Goal: Navigation & Orientation: Find specific page/section

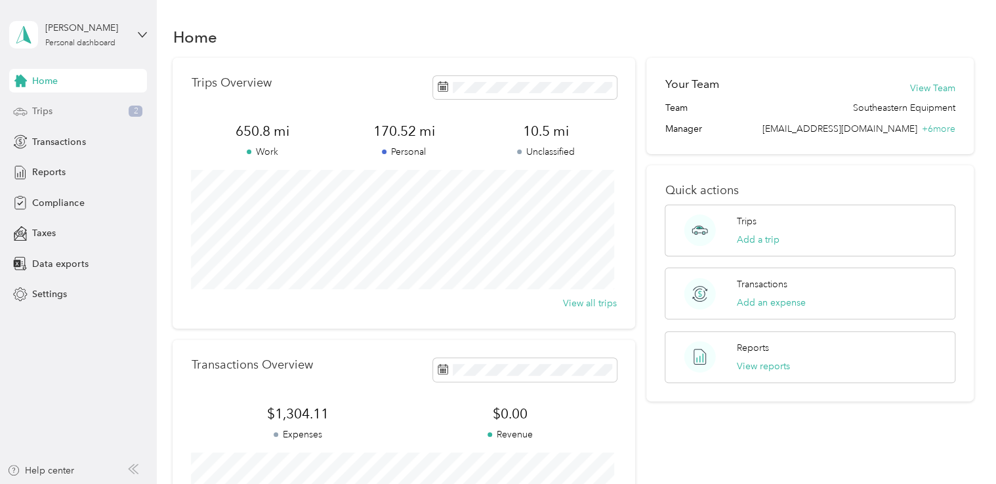
click at [102, 106] on div "Trips 2" at bounding box center [78, 112] width 138 height 24
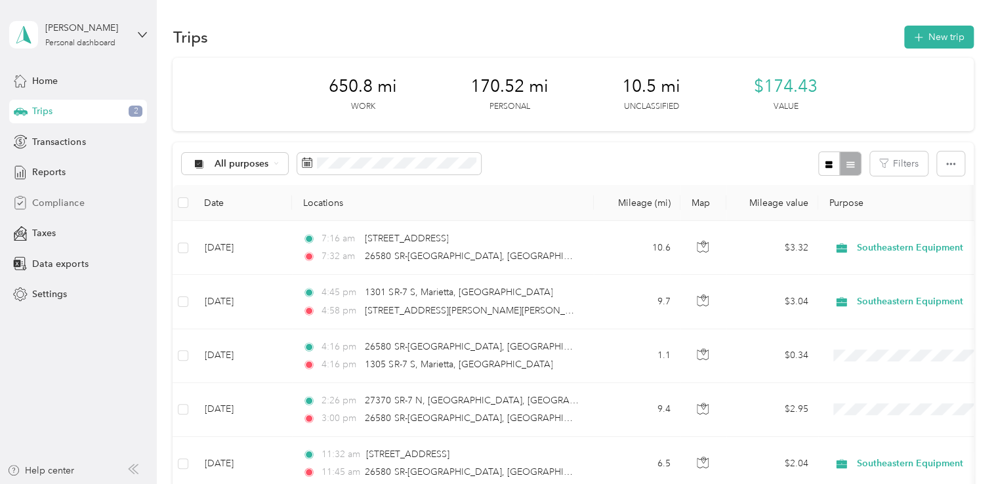
click at [62, 200] on span "Compliance" at bounding box center [58, 203] width 52 height 14
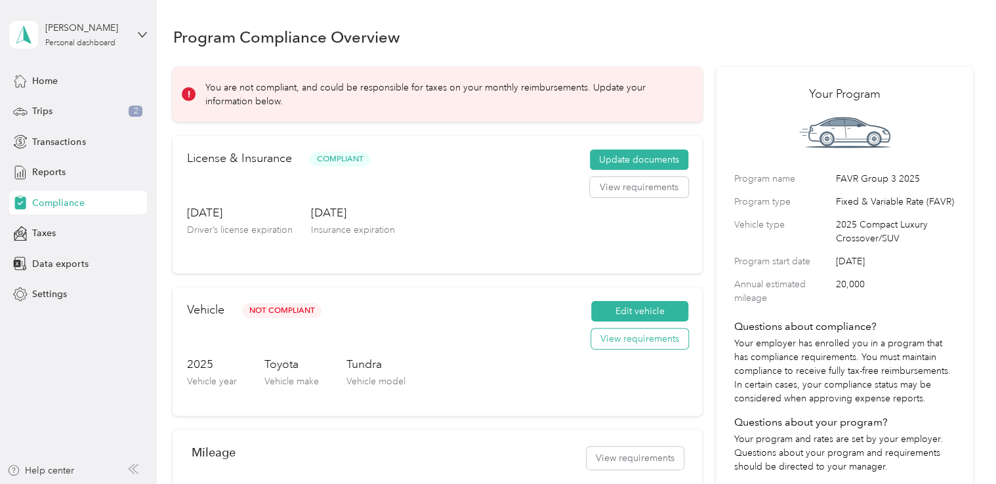
click at [618, 337] on button "View requirements" at bounding box center [639, 339] width 97 height 21
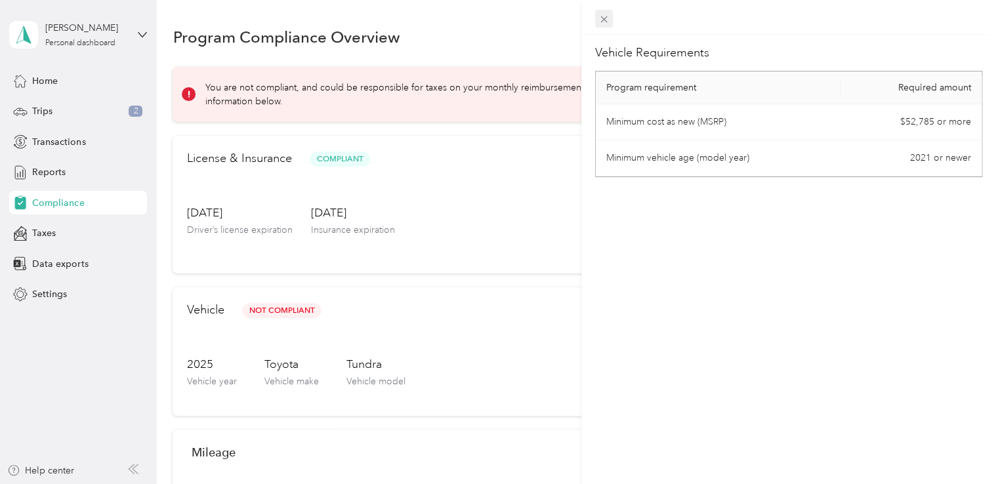
click at [599, 16] on icon at bounding box center [604, 19] width 11 height 11
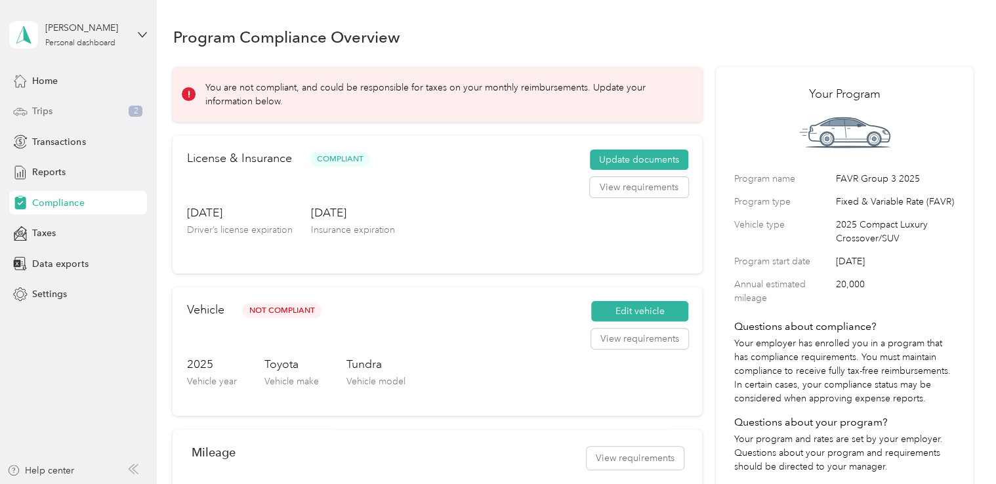
click at [64, 109] on div "Trips 2" at bounding box center [78, 112] width 138 height 24
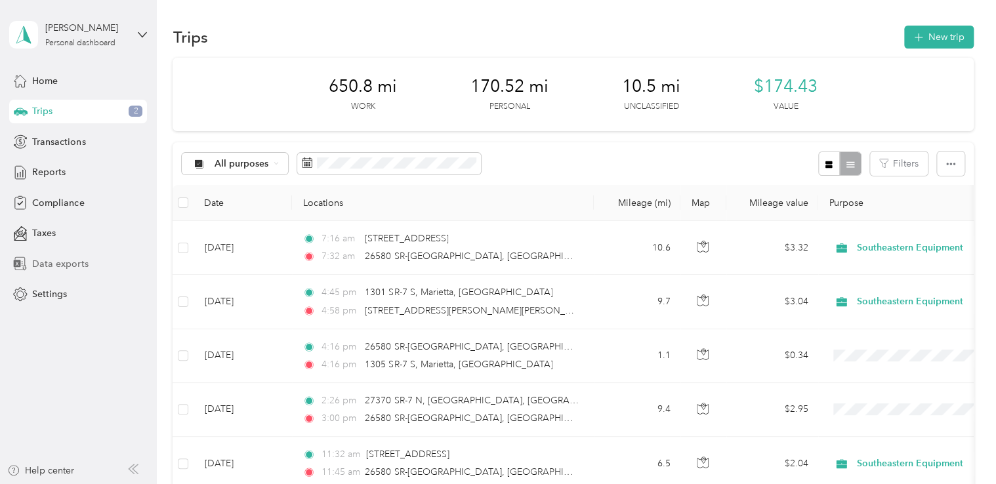
click at [62, 266] on span "Data exports" at bounding box center [60, 264] width 56 height 14
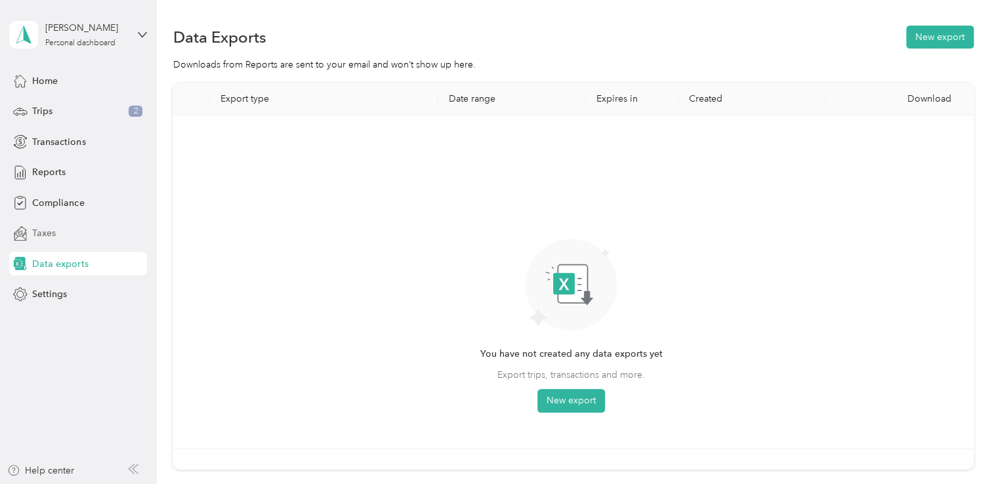
click at [84, 234] on div "Taxes" at bounding box center [78, 234] width 138 height 24
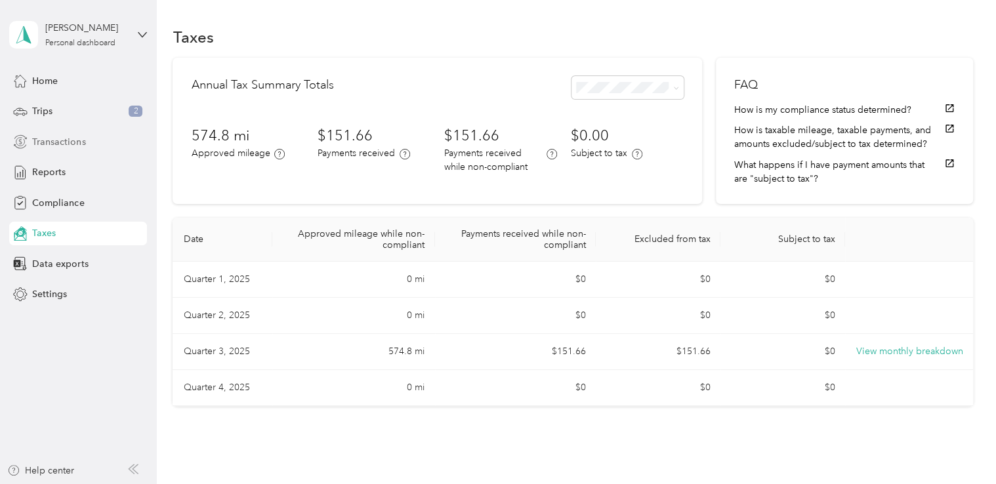
click at [88, 143] on div "Transactions" at bounding box center [78, 142] width 138 height 24
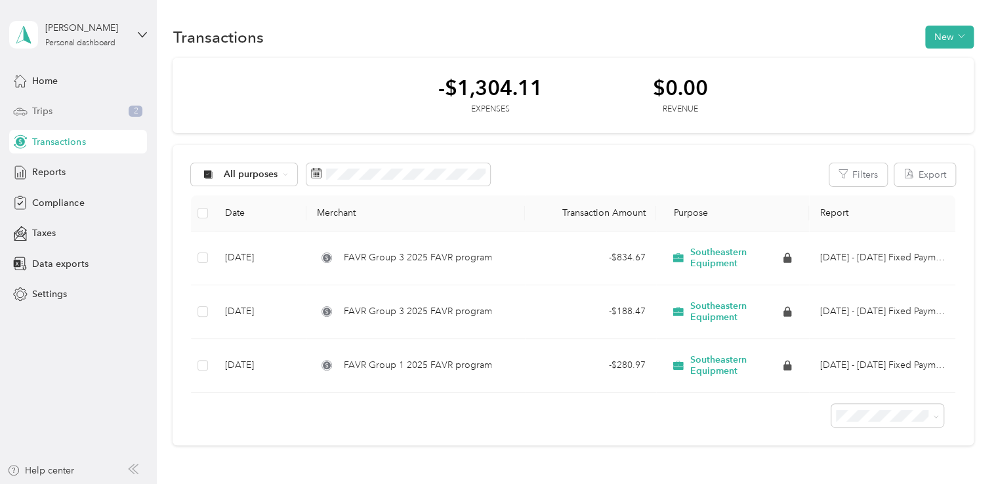
click at [47, 117] on span "Trips" at bounding box center [42, 111] width 20 height 14
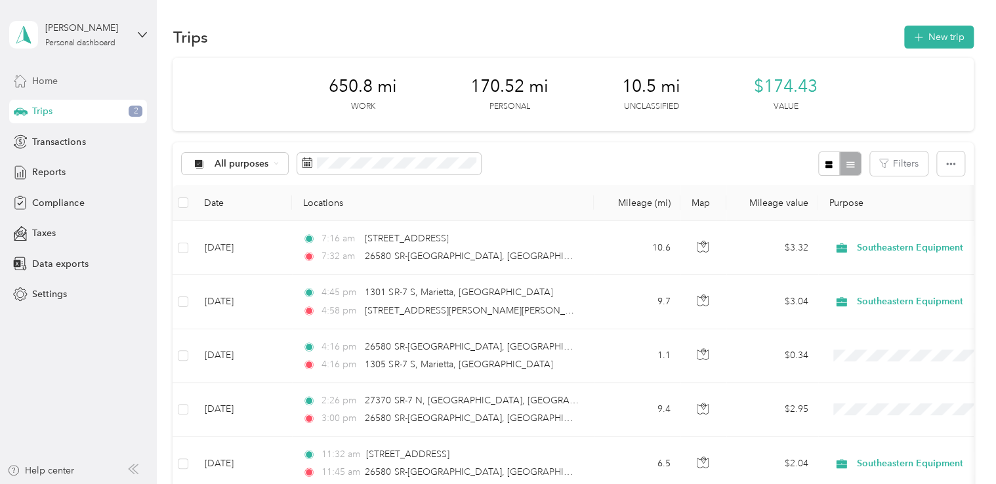
click at [66, 85] on div "Home" at bounding box center [78, 81] width 138 height 24
